Goal: Task Accomplishment & Management: Manage account settings

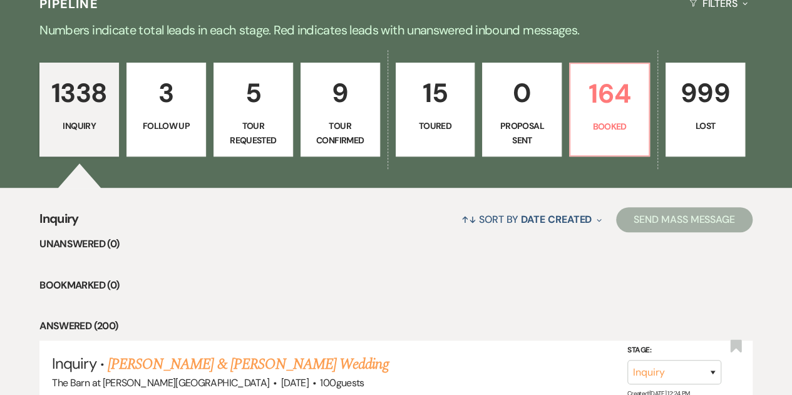
scroll to position [292, 0]
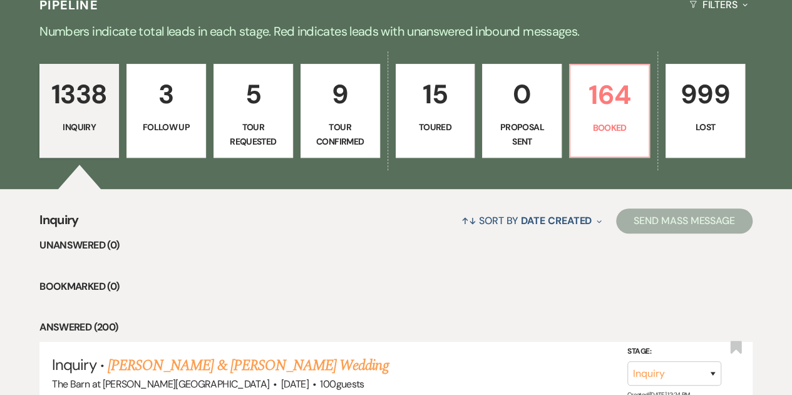
click at [718, 112] on p "999" at bounding box center [705, 94] width 63 height 42
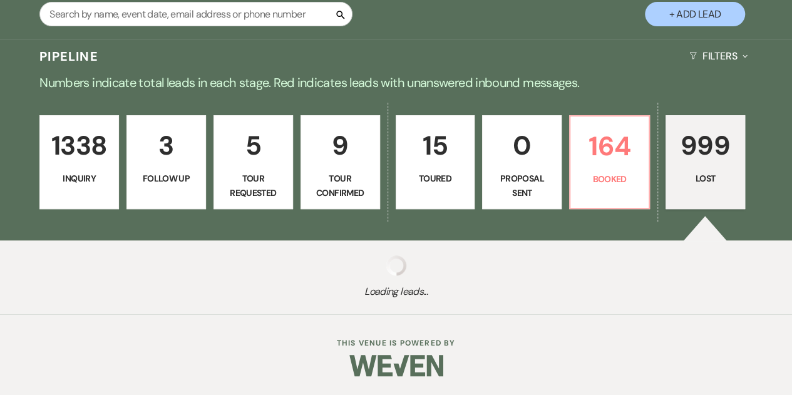
scroll to position [240, 0]
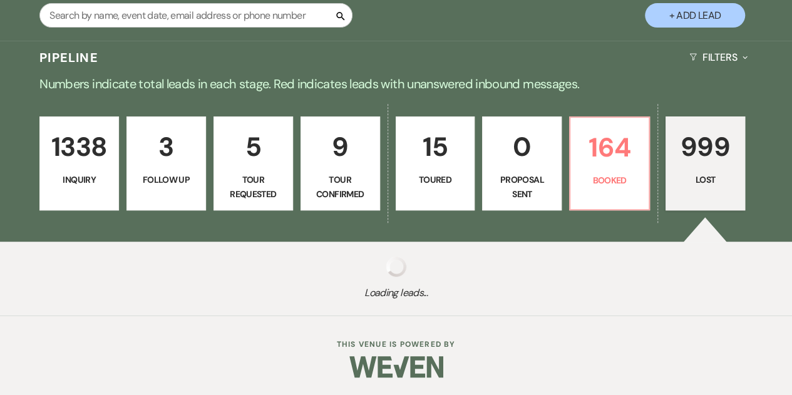
select select "8"
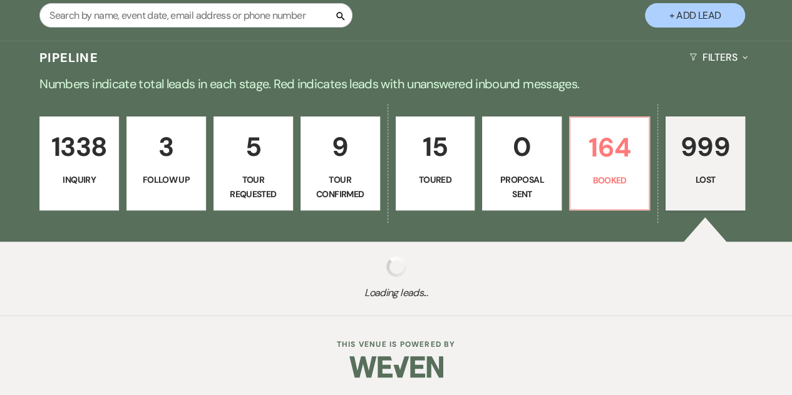
select select "8"
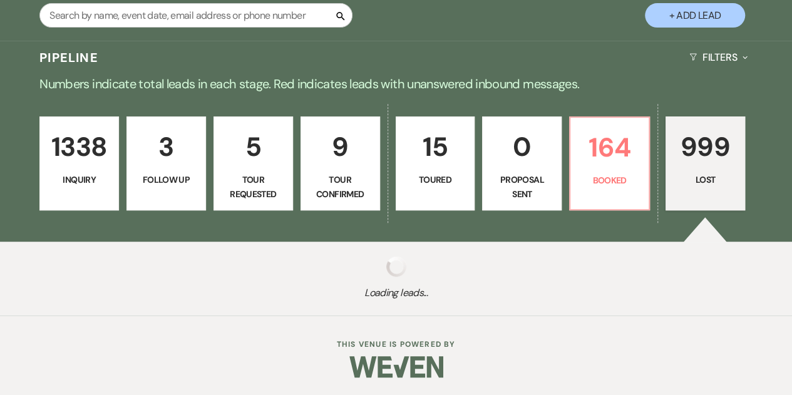
select select "8"
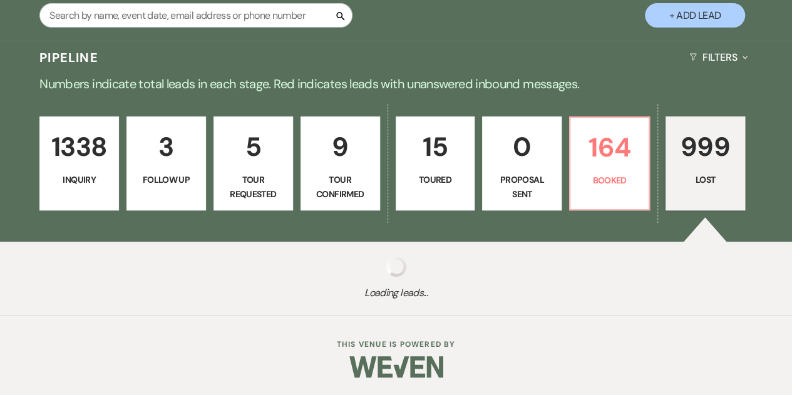
select select "8"
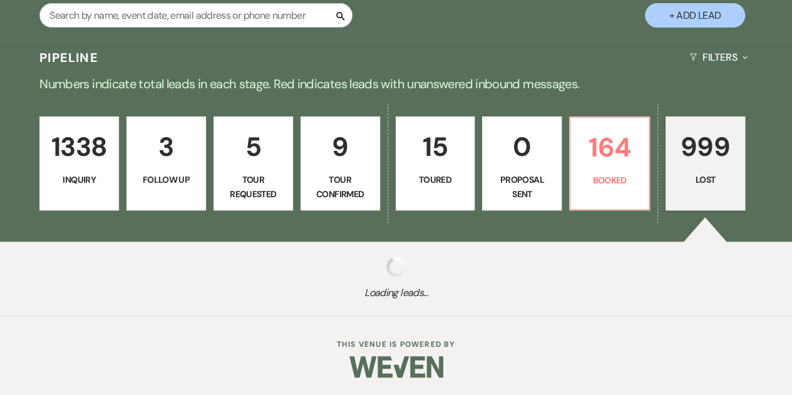
select select "8"
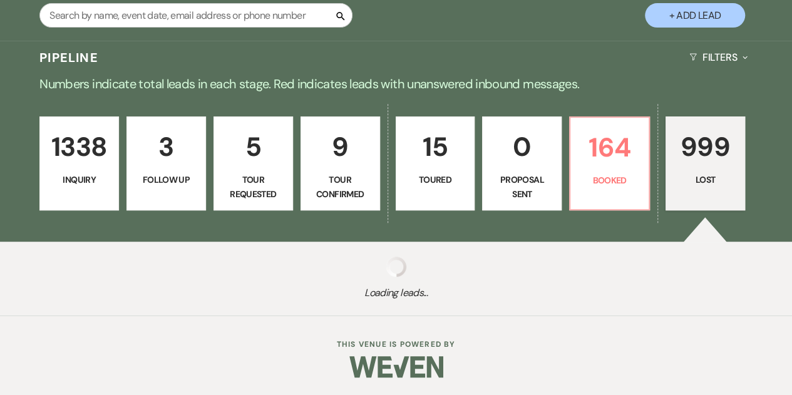
select select "8"
select select "6"
select select "8"
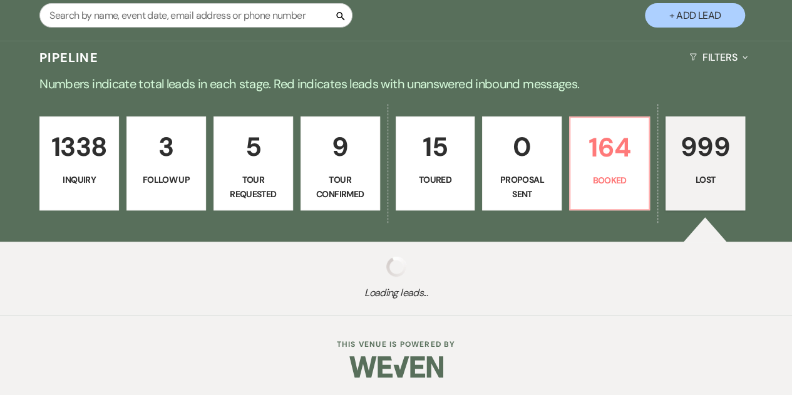
select select "6"
select select "8"
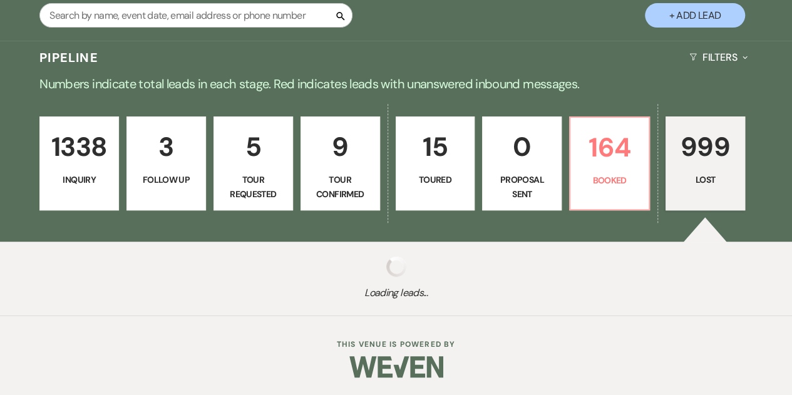
select select "8"
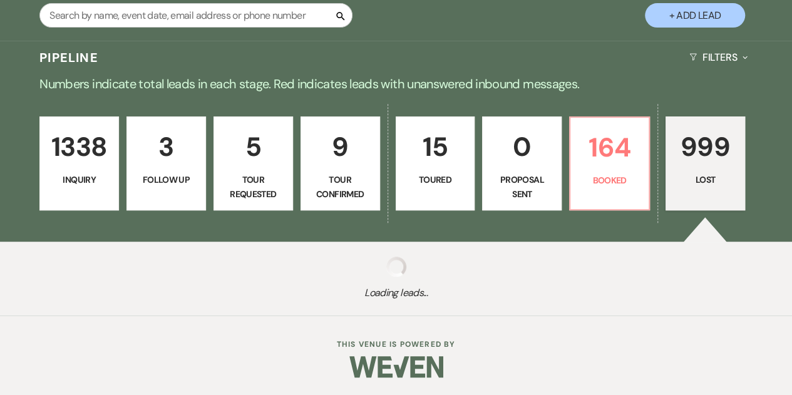
select select "8"
select select "6"
select select "8"
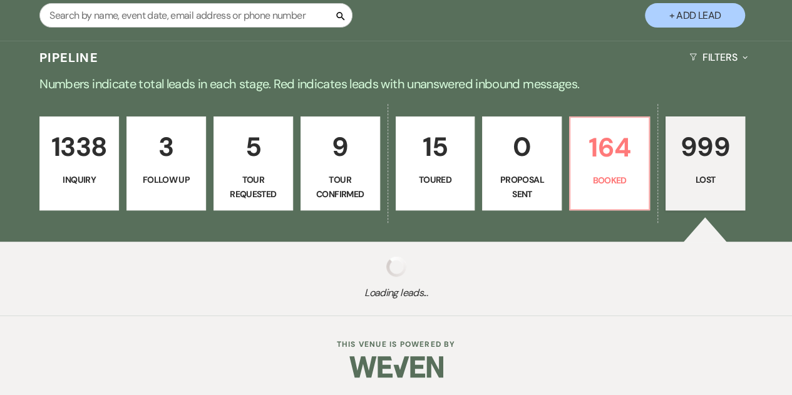
select select "8"
select select "6"
select select "8"
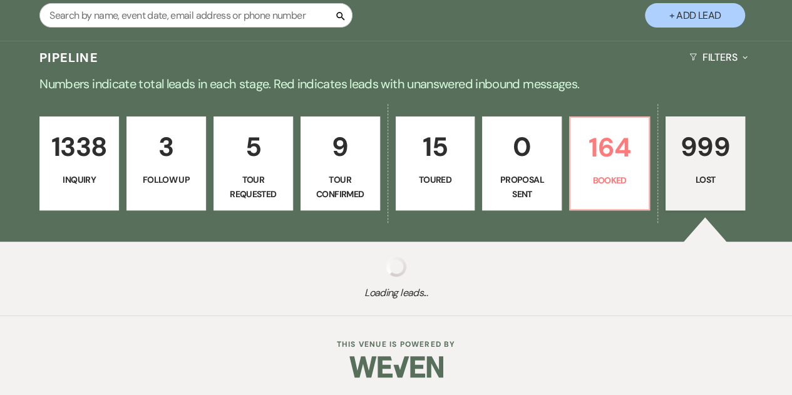
select select "8"
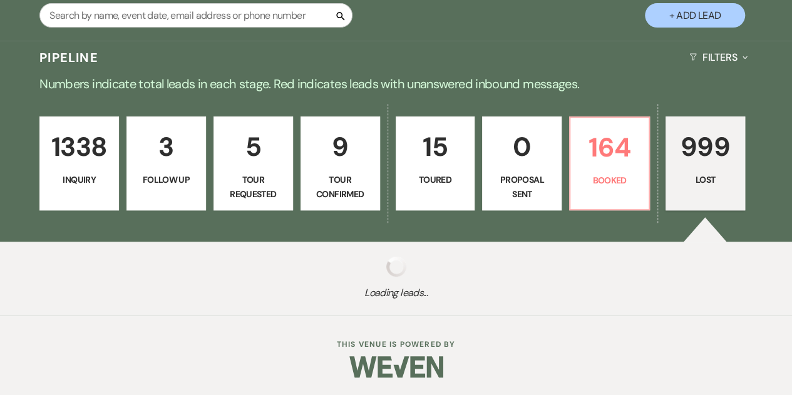
select select "6"
select select "8"
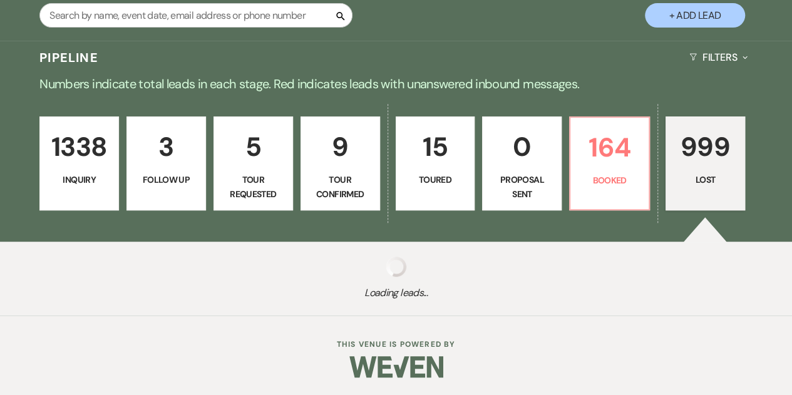
select select "8"
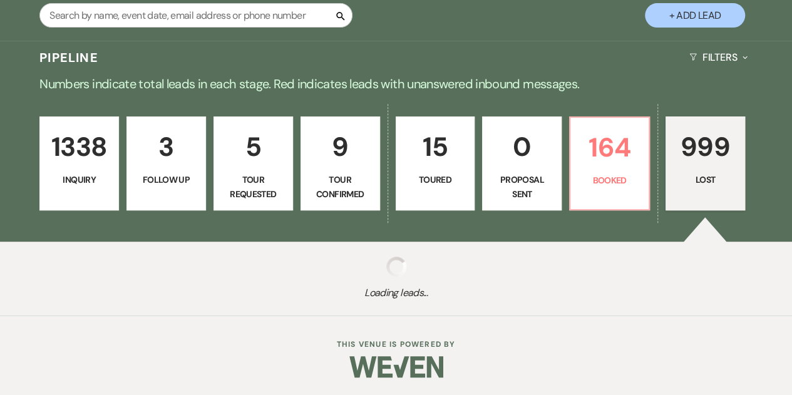
select select "8"
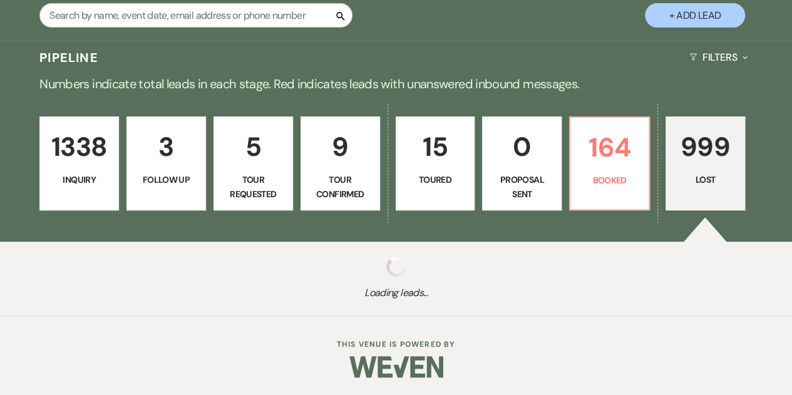
select select "8"
select select "6"
select select "8"
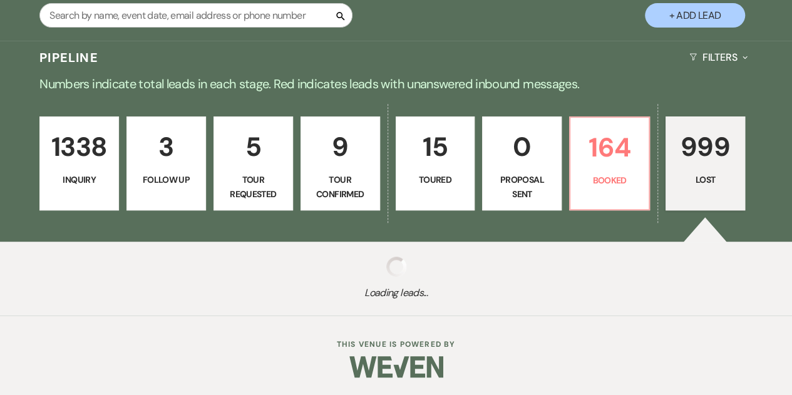
select select "8"
select select "6"
select select "8"
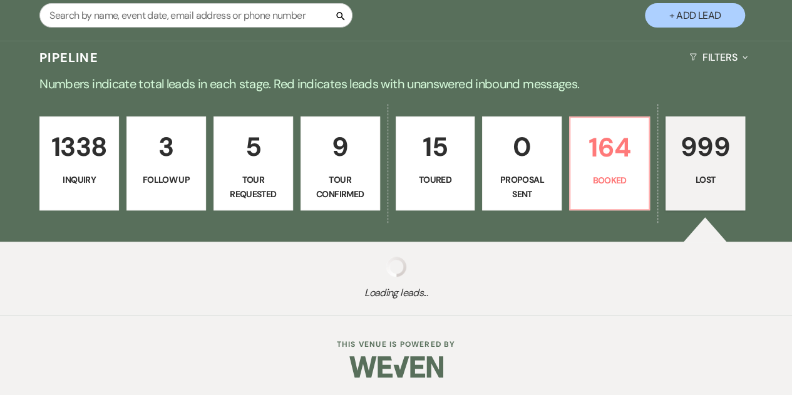
select select "8"
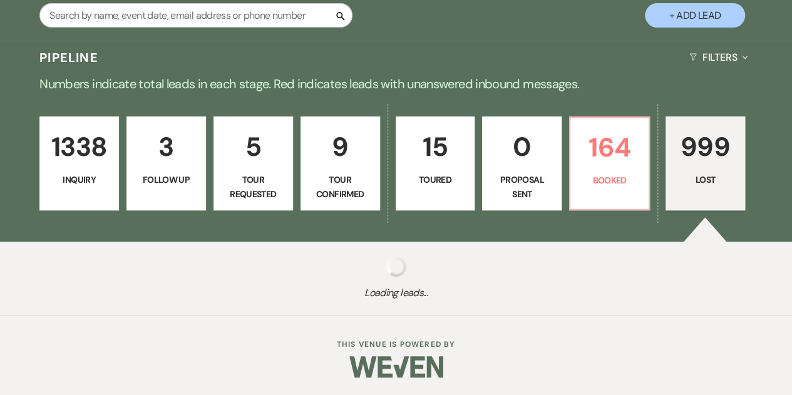
select select "8"
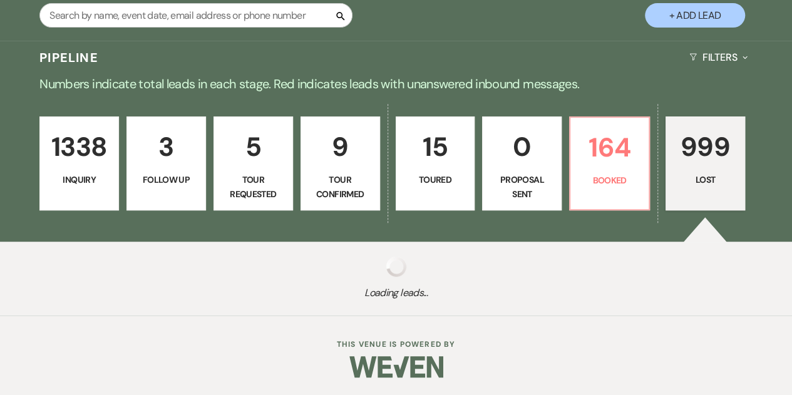
select select "8"
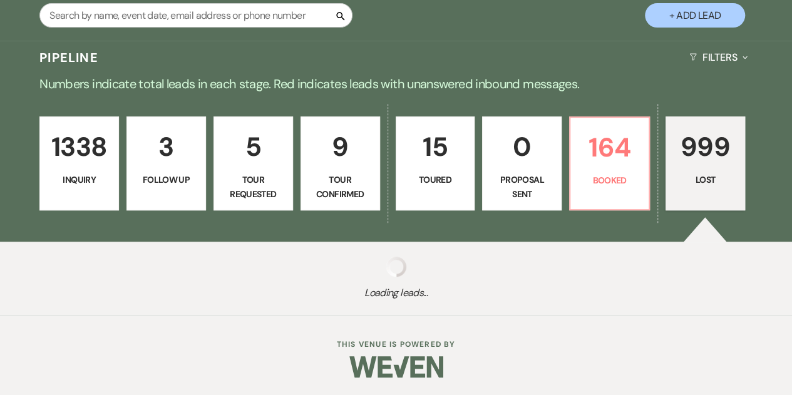
select select "8"
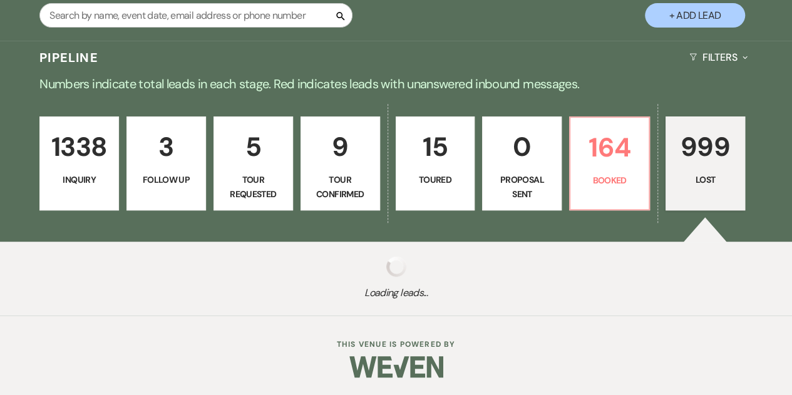
select select "8"
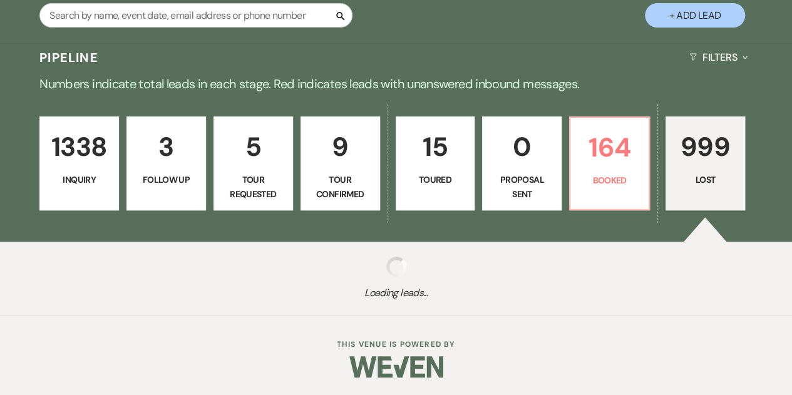
select select "8"
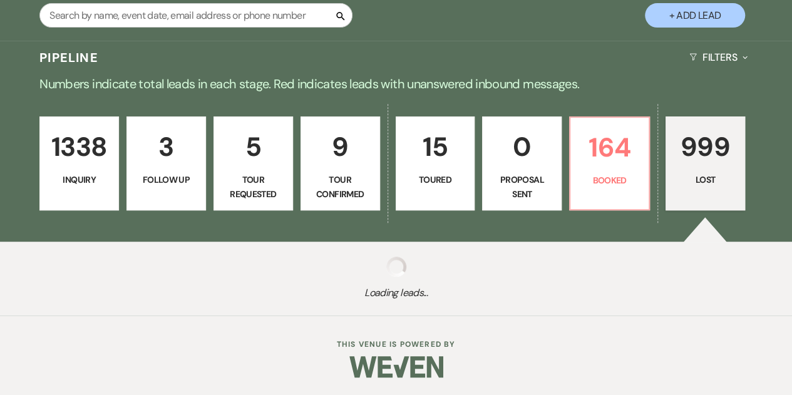
select select "8"
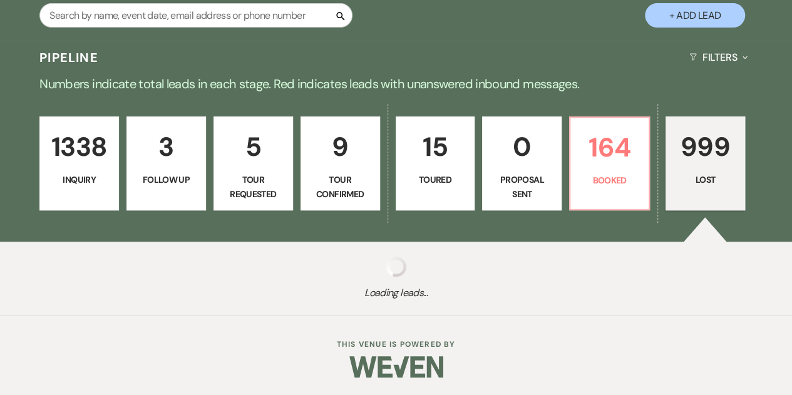
select select "8"
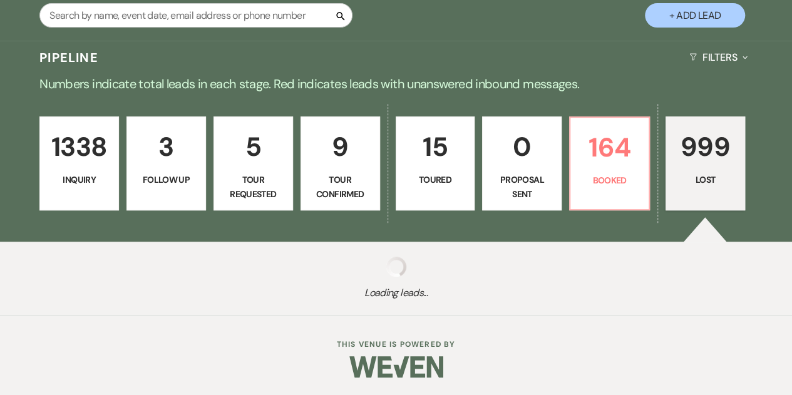
select select "8"
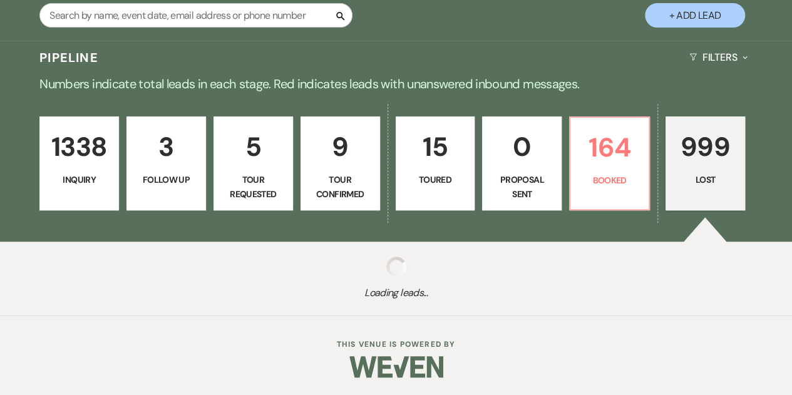
select select "8"
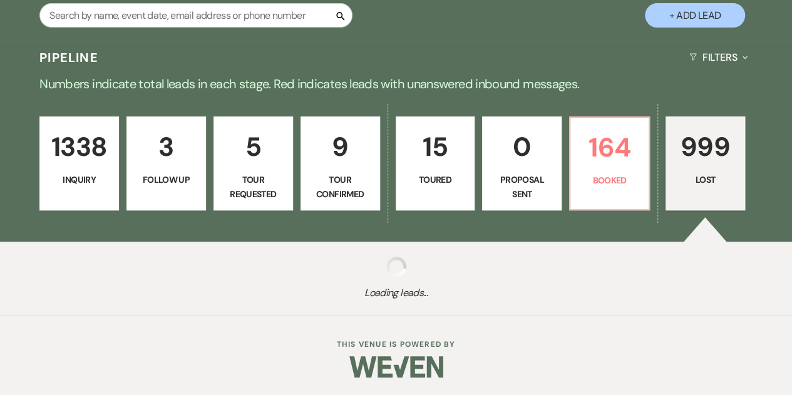
select select "8"
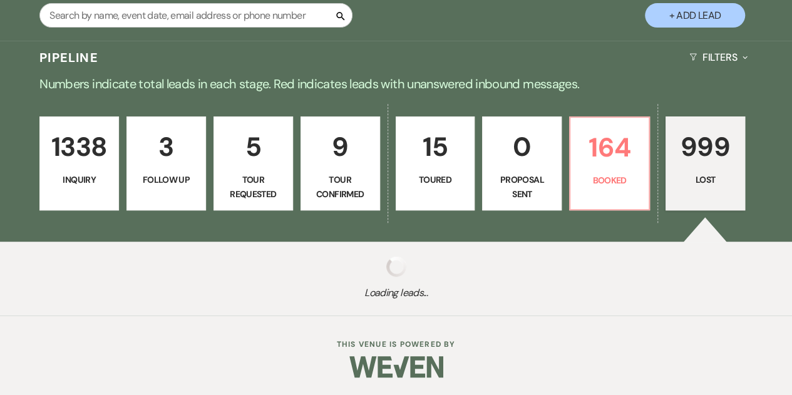
select select "8"
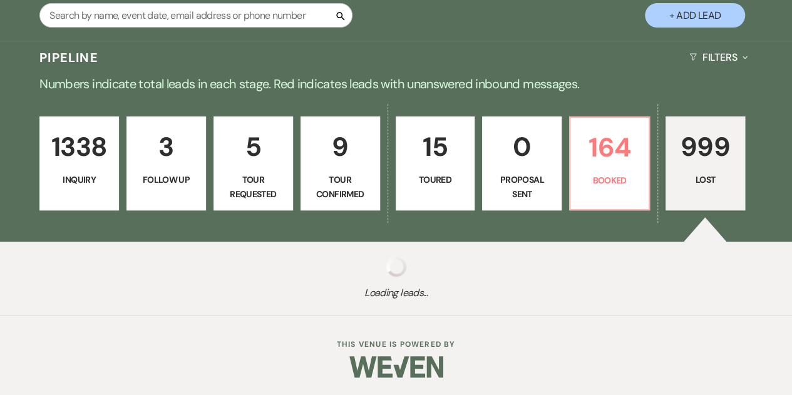
select select "8"
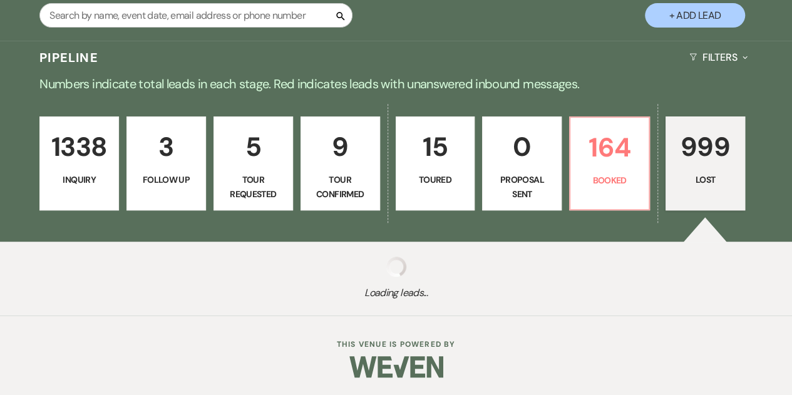
select select "8"
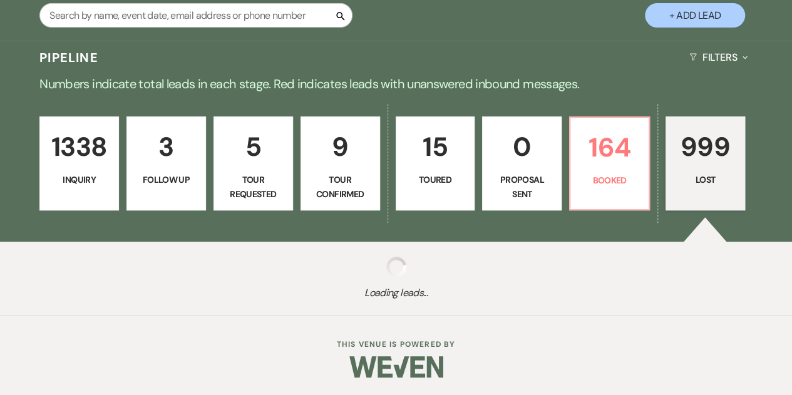
select select "8"
select select "6"
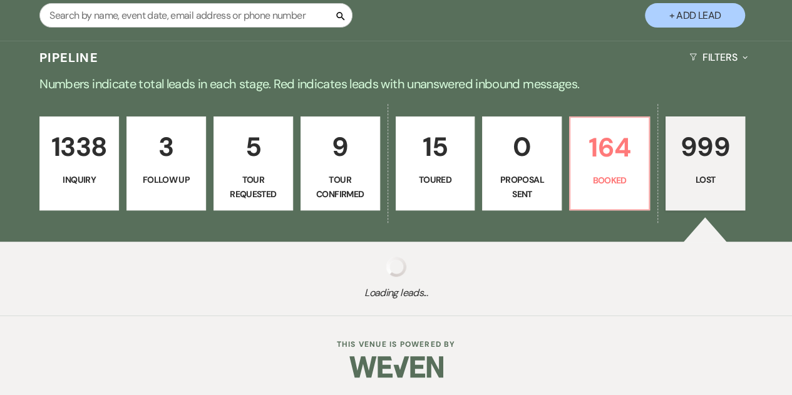
select select "8"
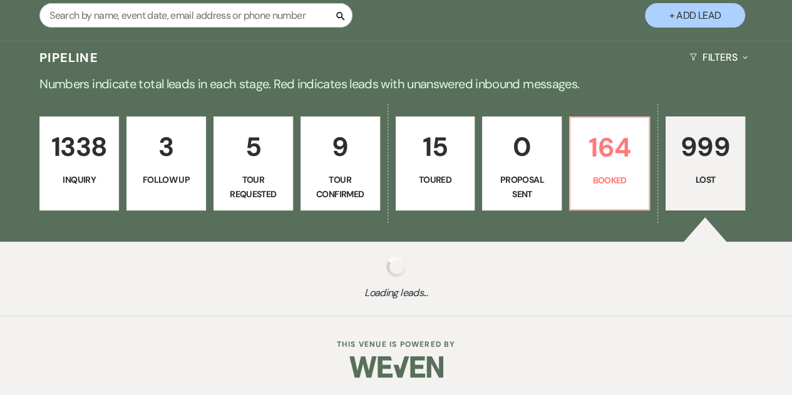
select select "8"
select select "6"
select select "8"
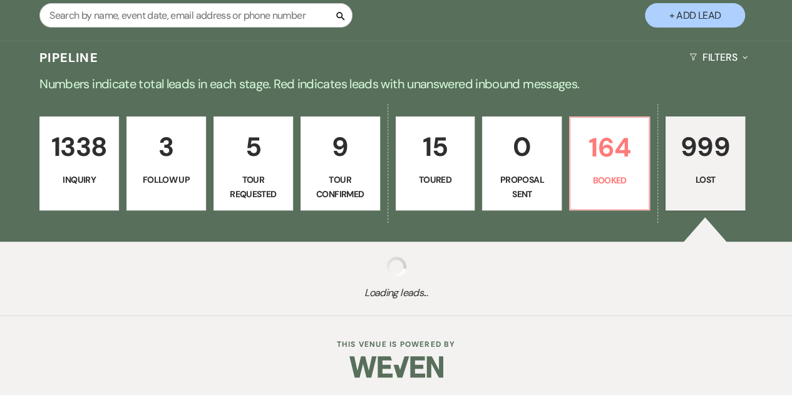
select select "8"
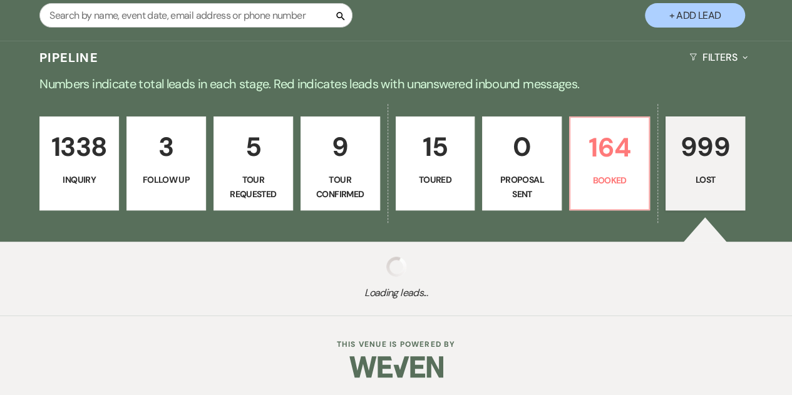
select select "8"
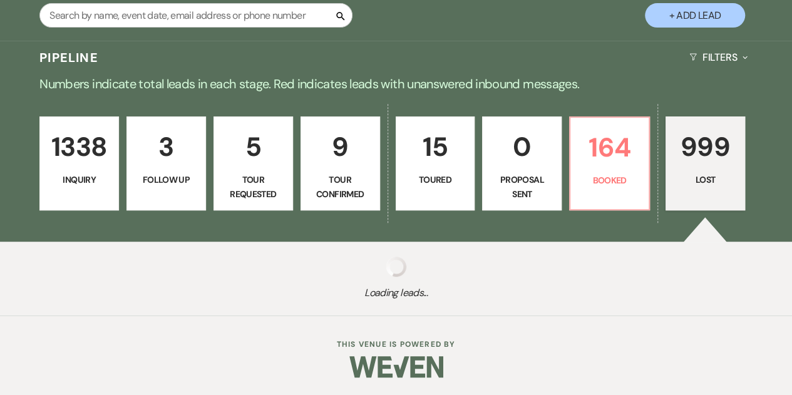
select select "8"
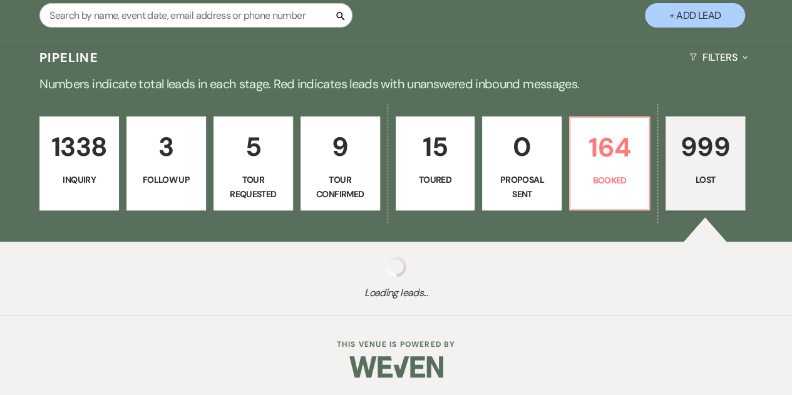
select select "8"
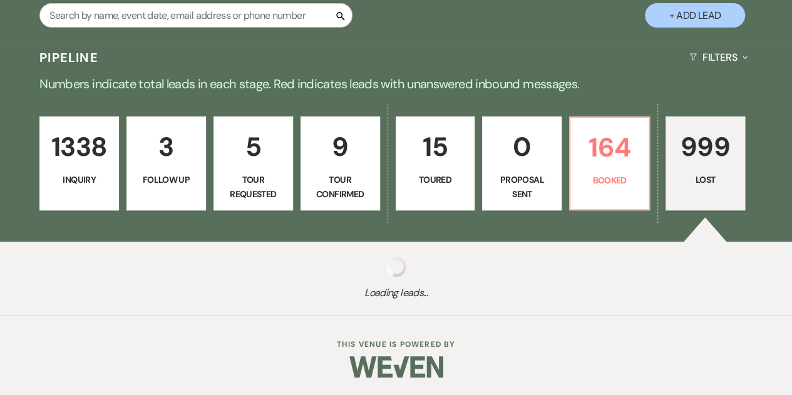
select select "6"
select select "8"
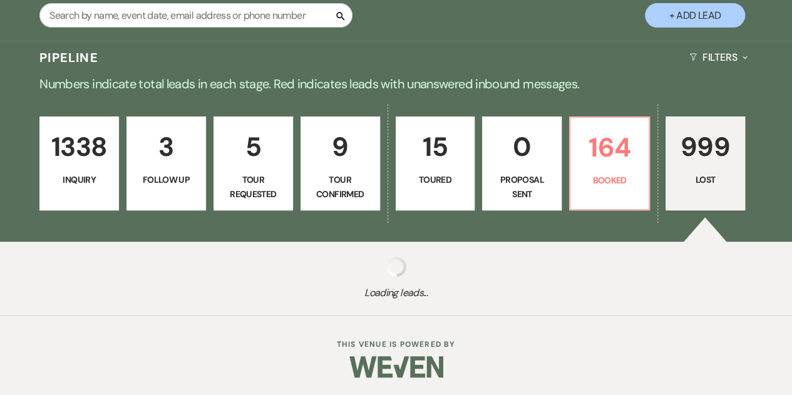
select select "8"
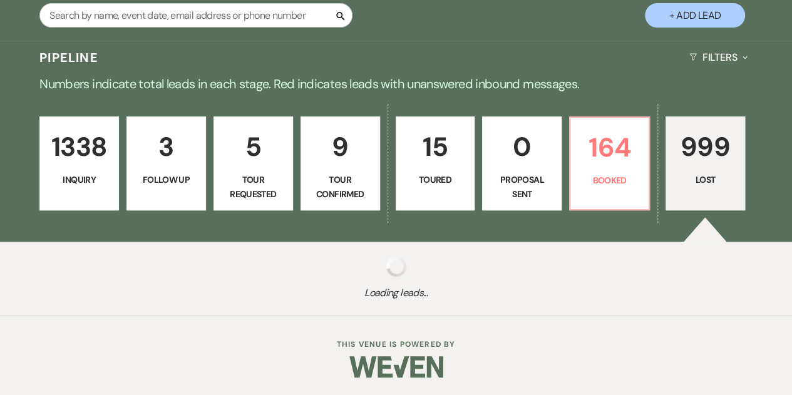
select select "8"
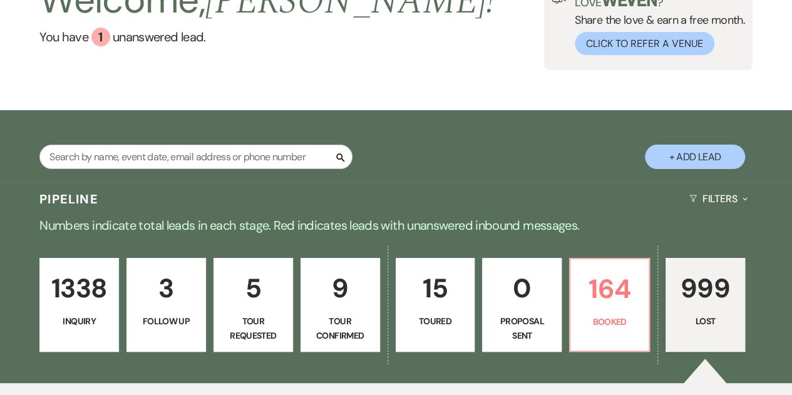
scroll to position [70, 0]
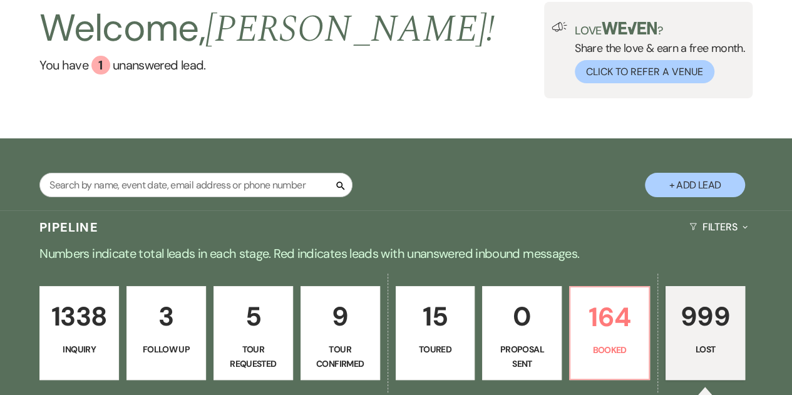
click at [90, 311] on p "1338" at bounding box center [79, 316] width 63 height 42
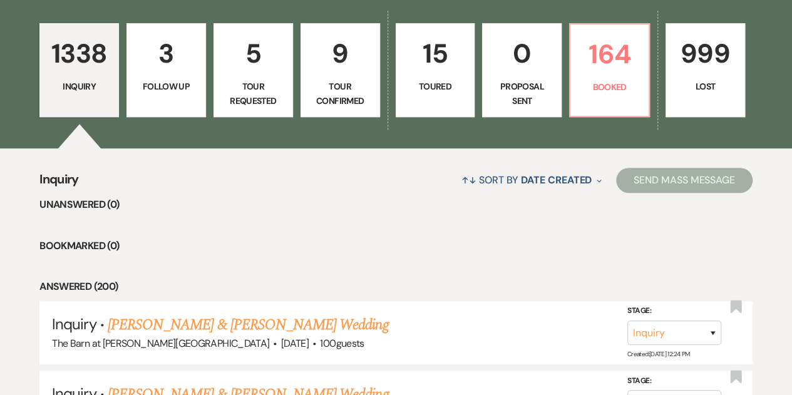
scroll to position [306, 0]
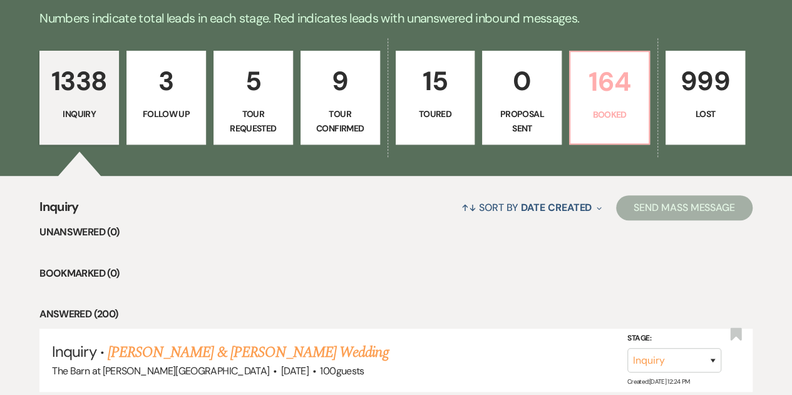
click at [596, 113] on p "Booked" at bounding box center [609, 115] width 63 height 14
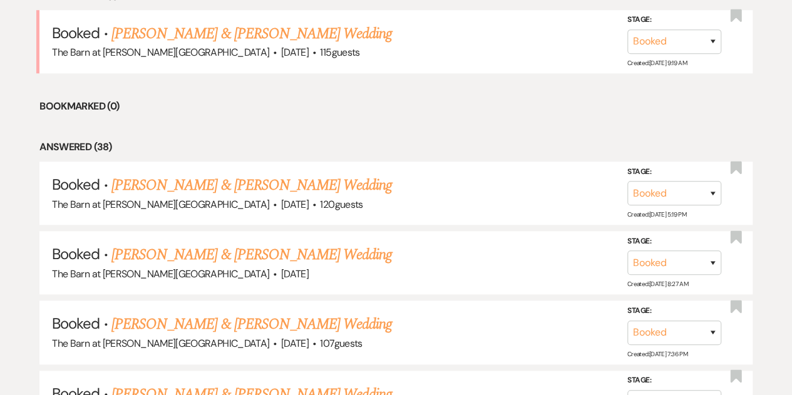
scroll to position [555, 0]
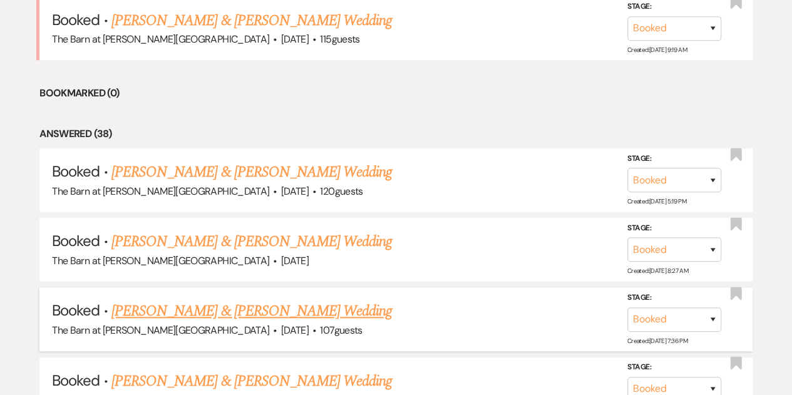
click at [301, 310] on link "[PERSON_NAME] & [PERSON_NAME] Wedding" at bounding box center [251, 311] width 280 height 23
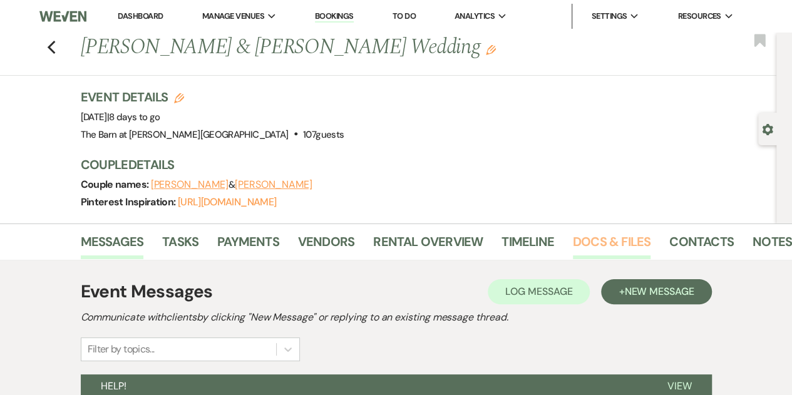
click at [594, 236] on link "Docs & Files" at bounding box center [612, 246] width 78 height 28
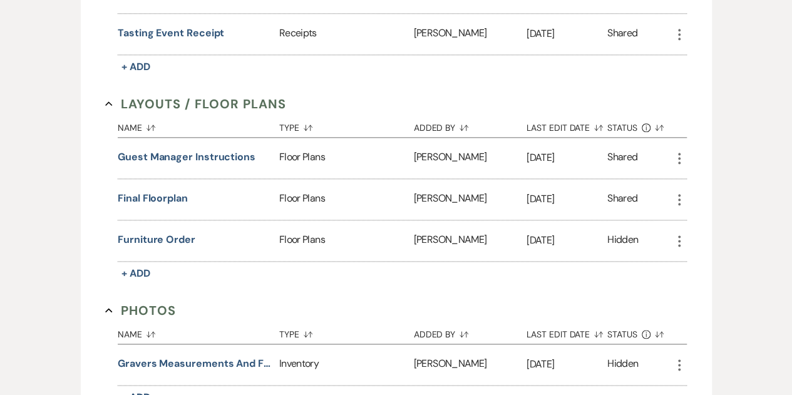
scroll to position [689, 0]
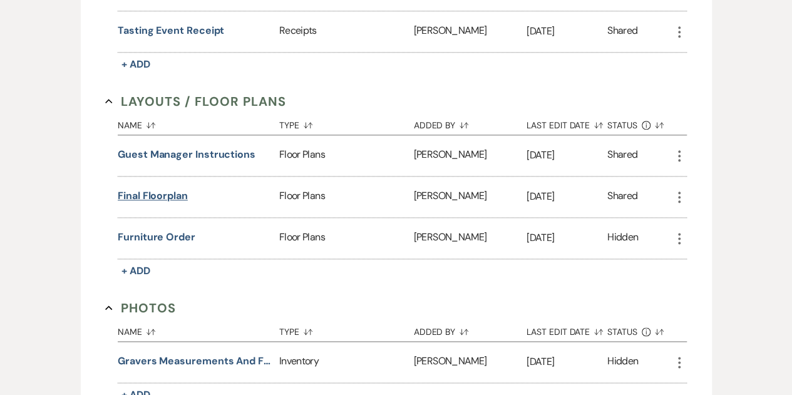
click at [163, 188] on button "Final floorplan" at bounding box center [153, 195] width 70 height 15
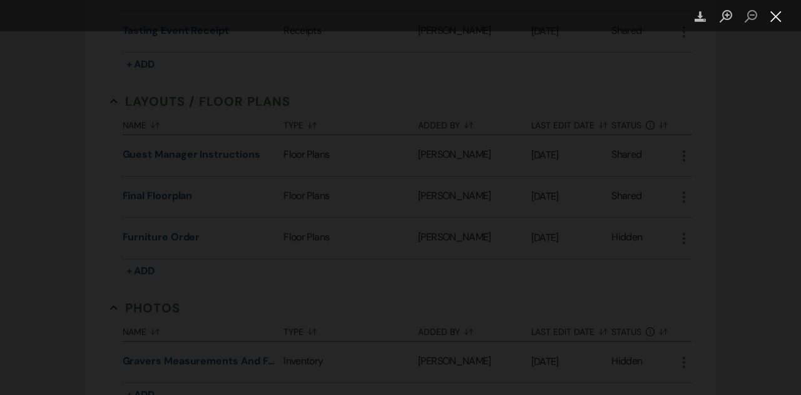
click at [776, 21] on button "Close lightbox" at bounding box center [776, 17] width 25 height 22
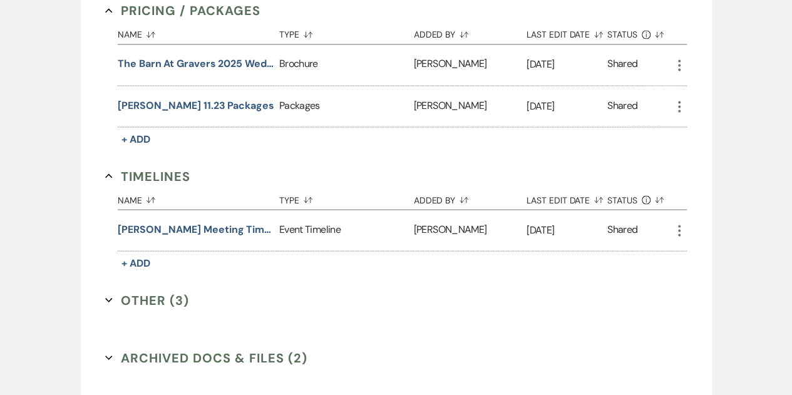
scroll to position [1110, 0]
click at [134, 291] on button "Other (3) Expand" at bounding box center [147, 300] width 84 height 19
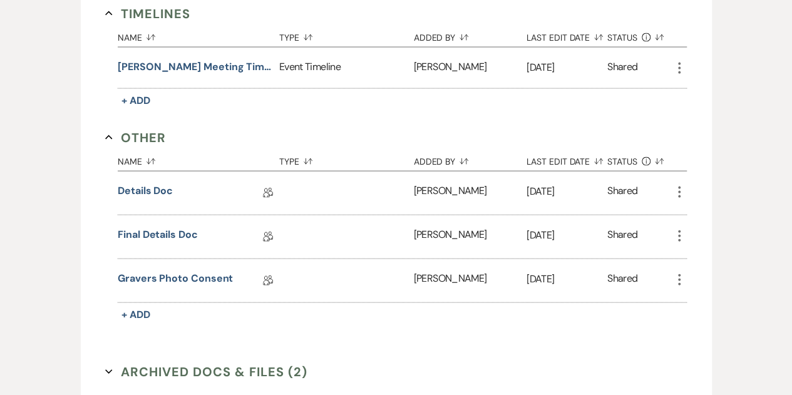
scroll to position [1277, 0]
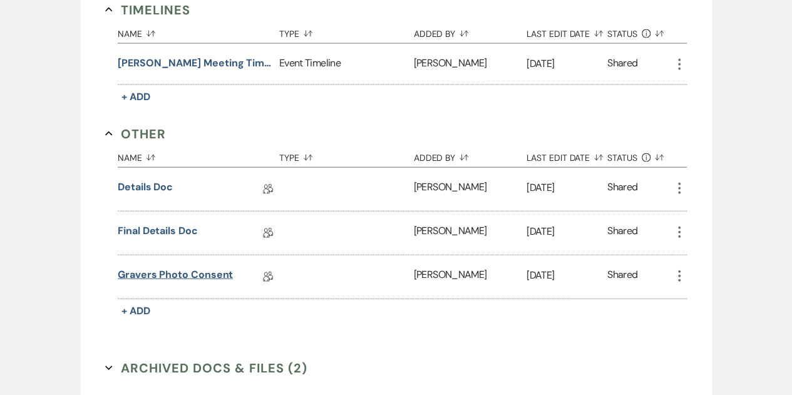
click at [194, 267] on link "Gravers Photo Consent" at bounding box center [175, 276] width 115 height 19
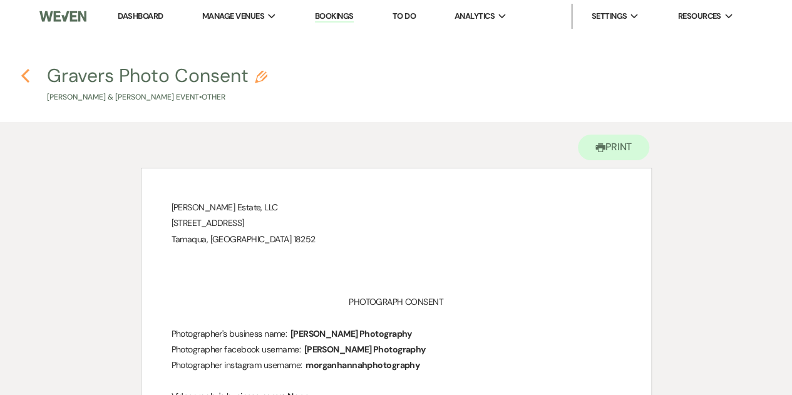
click at [25, 75] on icon "Previous" at bounding box center [25, 75] width 9 height 15
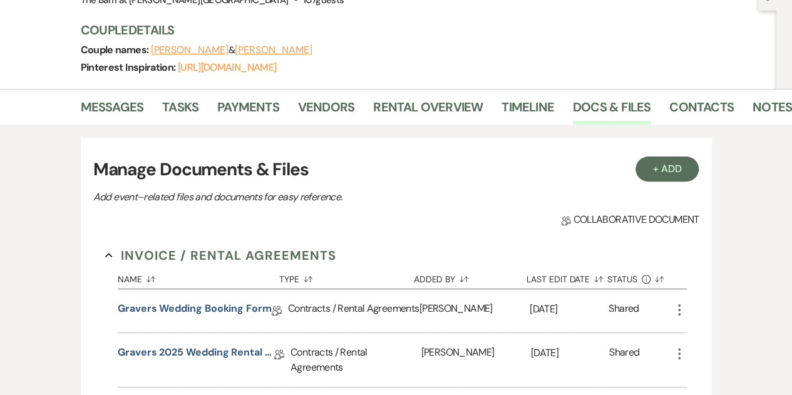
scroll to position [134, 0]
click at [111, 106] on link "Messages" at bounding box center [112, 112] width 63 height 28
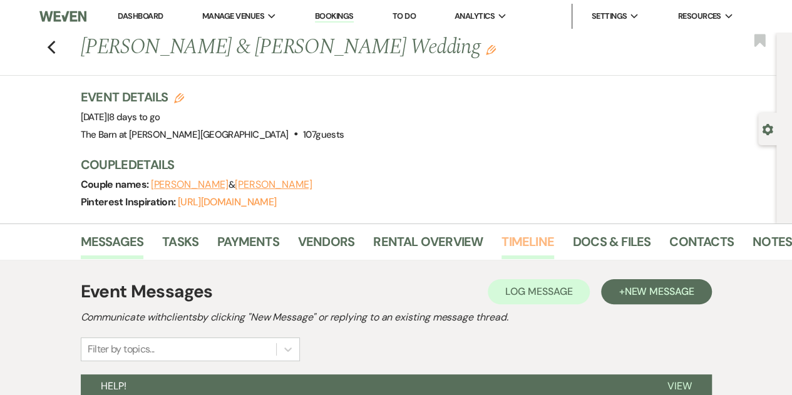
click at [524, 234] on link "Timeline" at bounding box center [527, 246] width 53 height 28
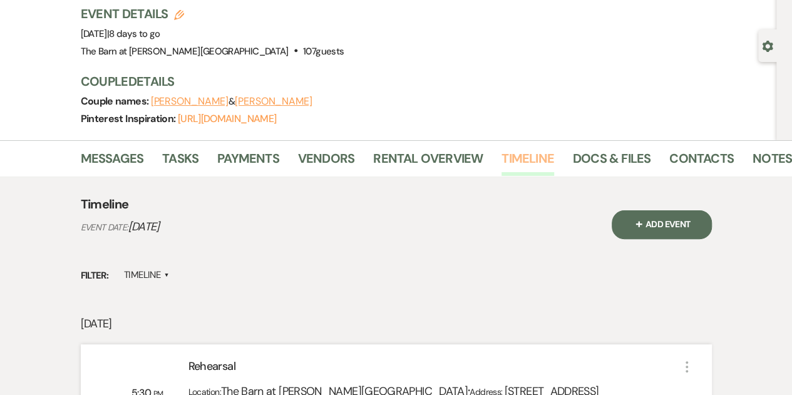
scroll to position [81, 0]
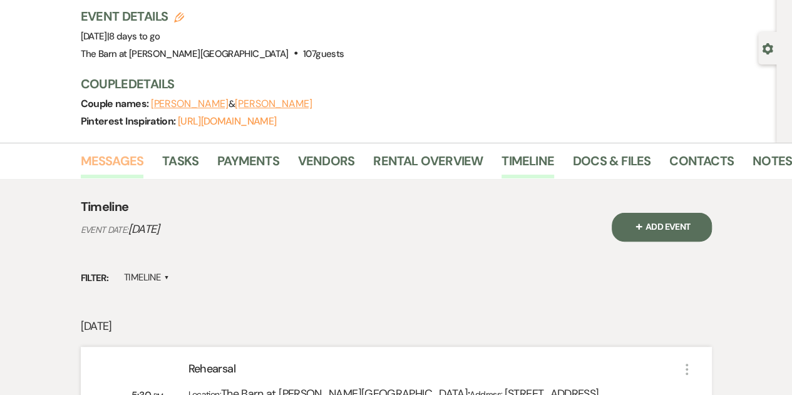
click at [110, 158] on link "Messages" at bounding box center [112, 165] width 63 height 28
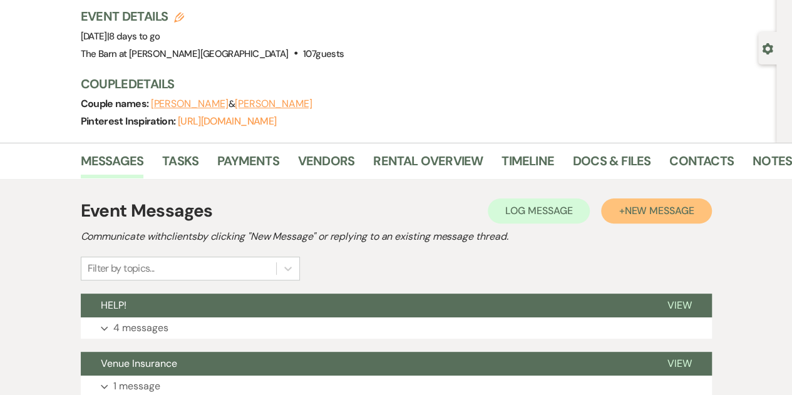
click at [639, 212] on span "New Message" at bounding box center [658, 210] width 69 height 13
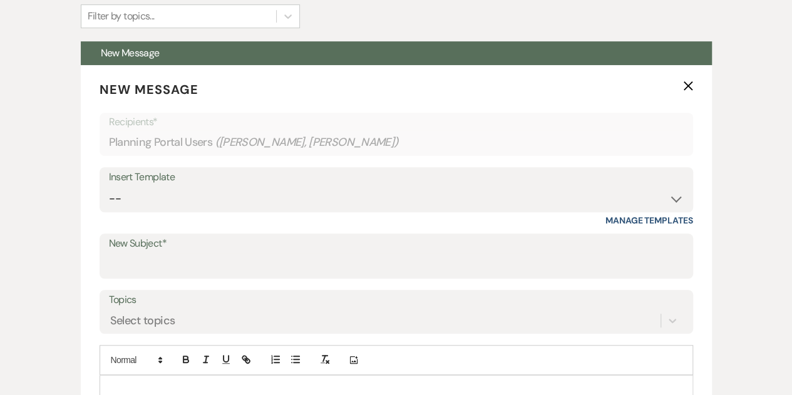
scroll to position [334, 0]
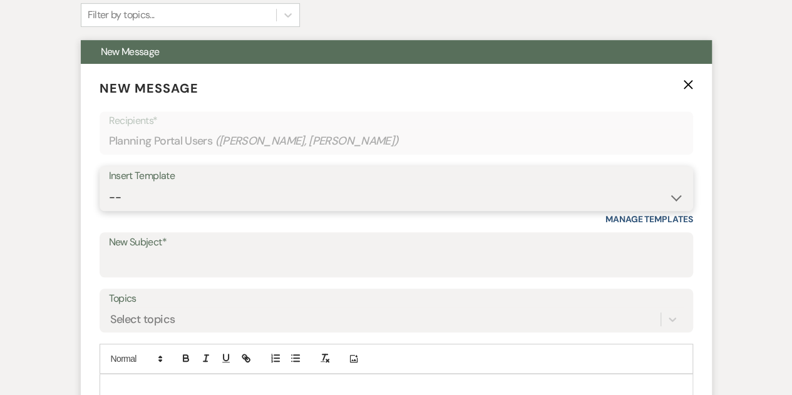
click at [247, 198] on select "-- Gravers Inquiry - out of season Gravers booking form Gravers Contract and de…" at bounding box center [396, 197] width 575 height 24
click at [109, 185] on select "-- Gravers Inquiry - out of season Gravers booking form Gravers Contract and de…" at bounding box center [396, 197] width 575 height 24
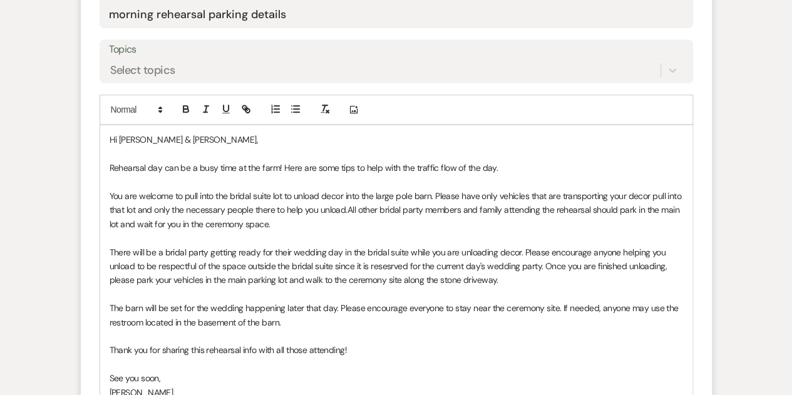
scroll to position [583, 0]
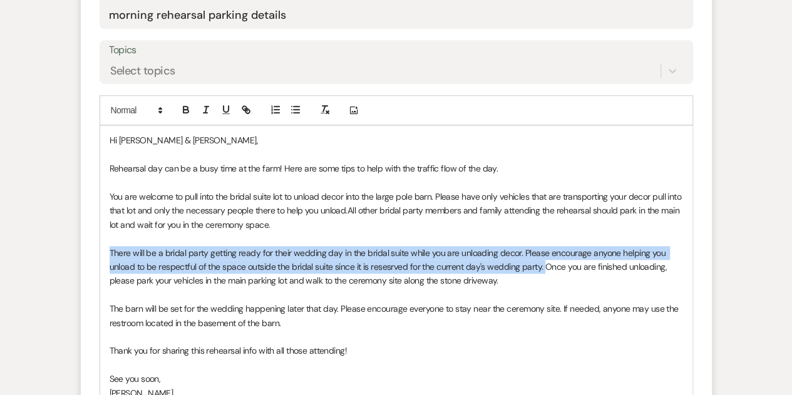
drag, startPoint x: 543, startPoint y: 265, endPoint x: 110, endPoint y: 257, distance: 432.7
click at [110, 257] on p "There will be a bridal party getting ready for their wedding day in the bridal …" at bounding box center [396, 267] width 573 height 42
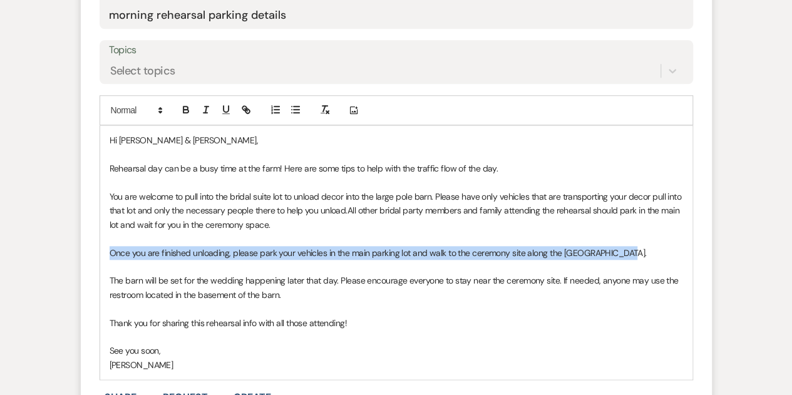
drag, startPoint x: 110, startPoint y: 252, endPoint x: 625, endPoint y: 249, distance: 515.3
click at [625, 249] on p "Once you are finished unloading, please park your vehicles in the main parking …" at bounding box center [396, 253] width 573 height 14
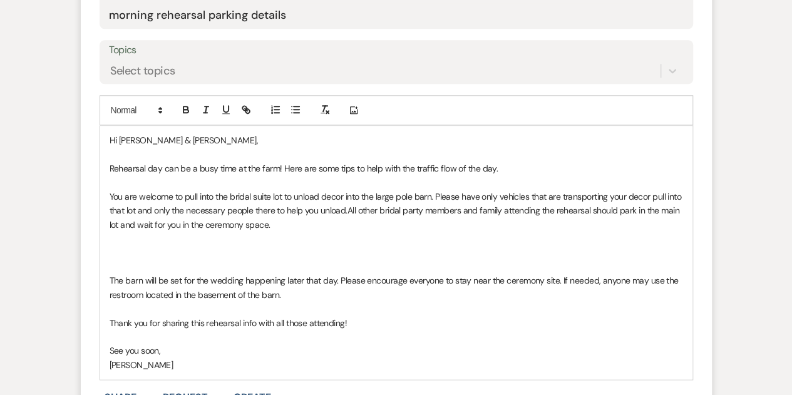
click at [347, 208] on p "You are welcome to pull into the bridal suite lot to unload decor into the larg…" at bounding box center [396, 211] width 573 height 42
paste div
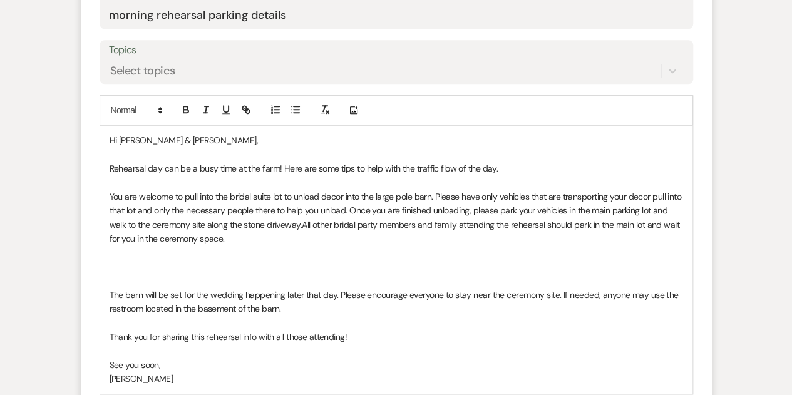
click at [213, 256] on p at bounding box center [396, 253] width 573 height 14
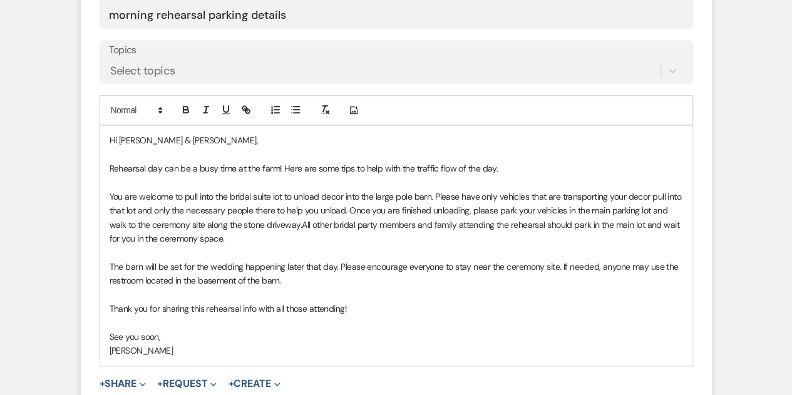
click at [317, 266] on p "The barn will be set for the wedding happening later that day. Please encourage…" at bounding box center [396, 274] width 573 height 28
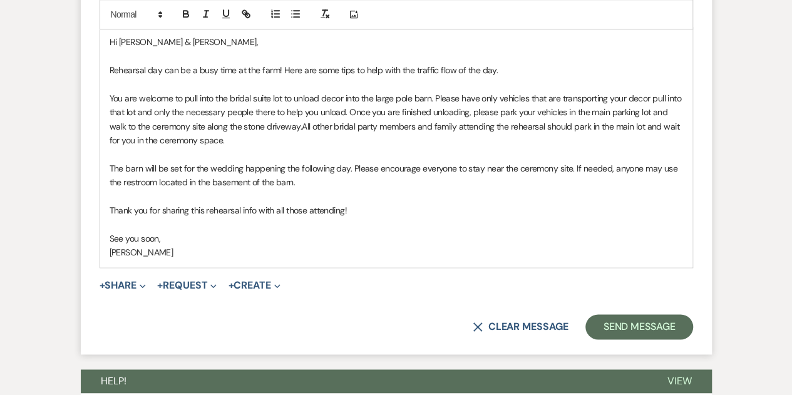
scroll to position [682, 0]
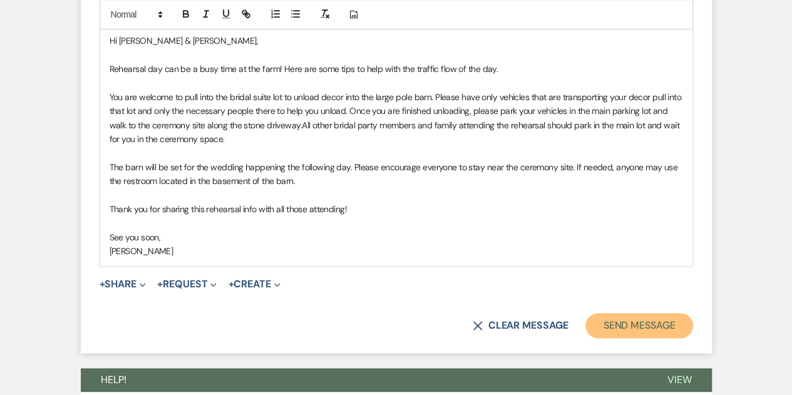
click at [640, 326] on button "Send Message" at bounding box center [638, 325] width 107 height 25
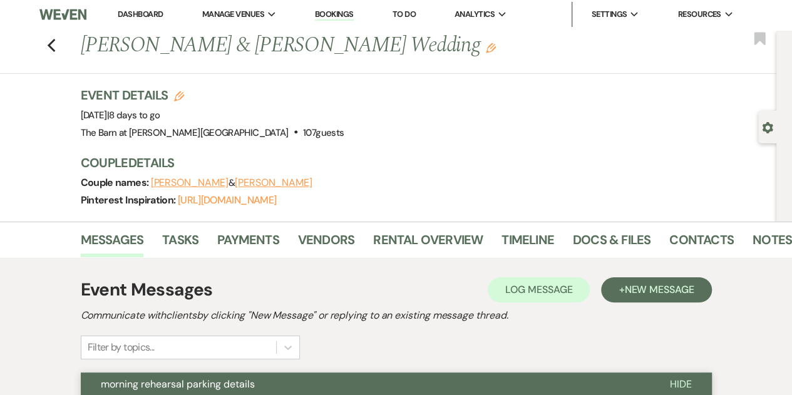
scroll to position [0, 0]
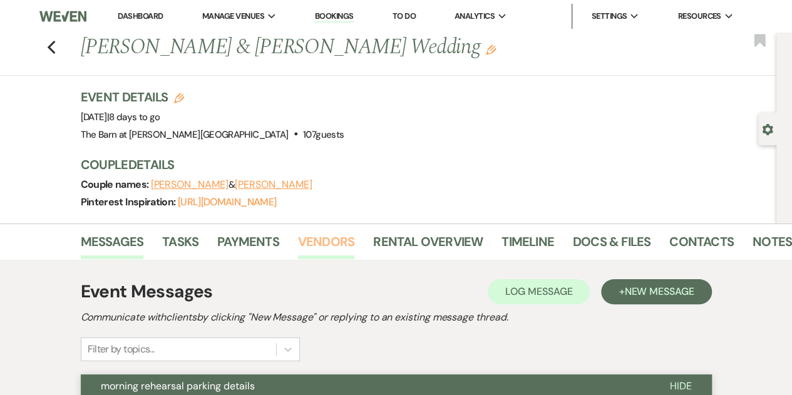
click at [319, 250] on link "Vendors" at bounding box center [326, 246] width 56 height 28
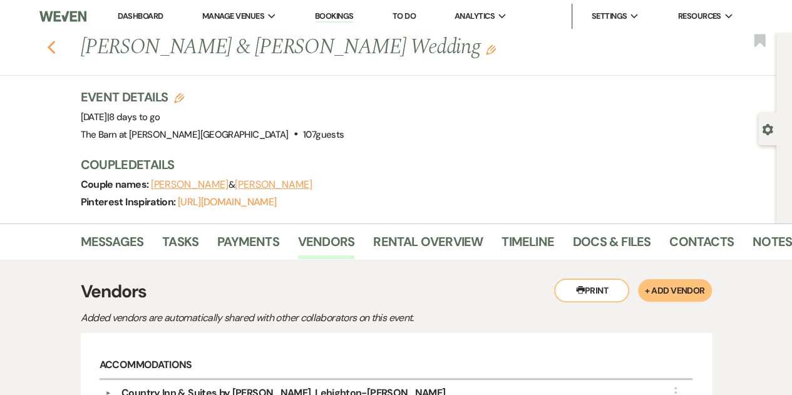
click at [56, 46] on icon "Previous" at bounding box center [51, 47] width 9 height 15
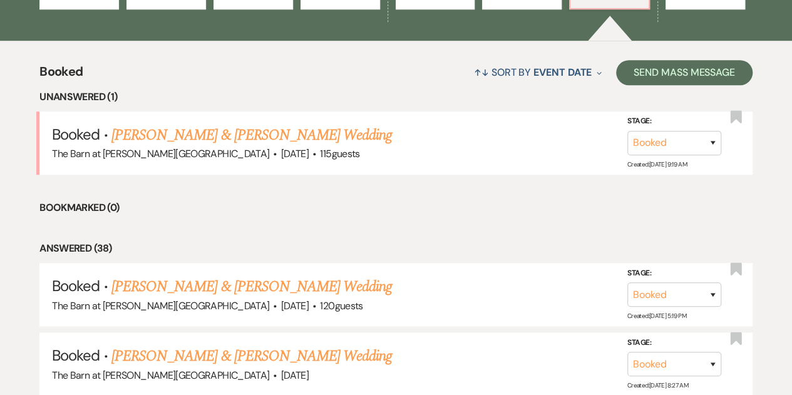
scroll to position [433, 0]
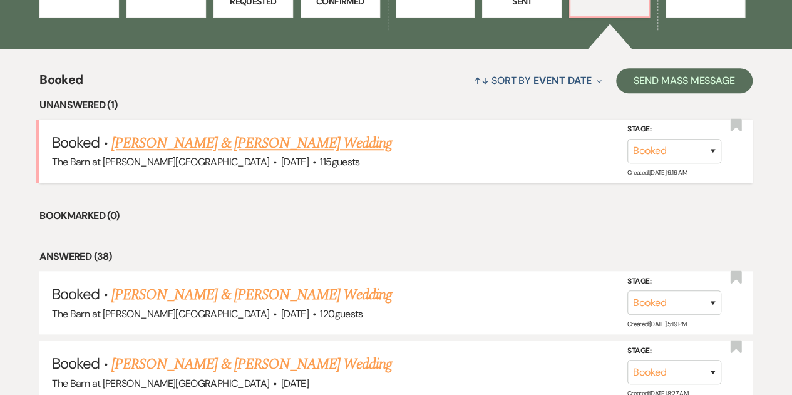
click at [301, 142] on link "[PERSON_NAME] & [PERSON_NAME] Wedding" at bounding box center [251, 143] width 280 height 23
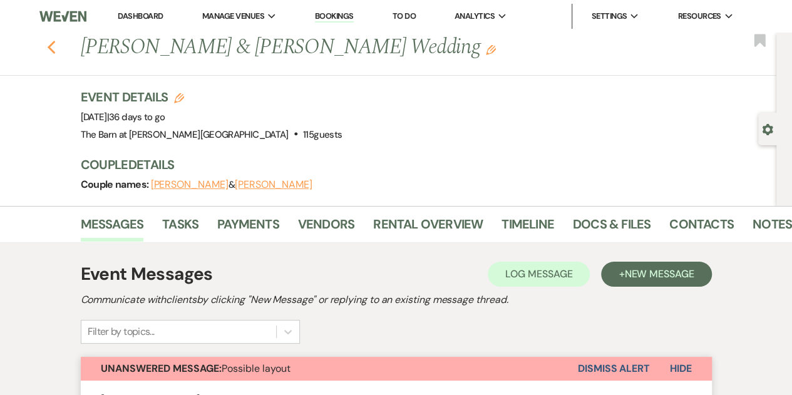
click at [56, 49] on icon "Previous" at bounding box center [51, 47] width 9 height 15
